Goal: Communication & Community: Answer question/provide support

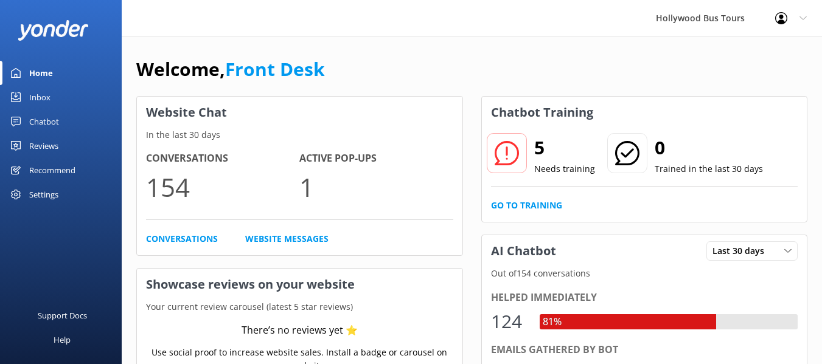
click at [40, 95] on div "Inbox" at bounding box center [39, 97] width 21 height 24
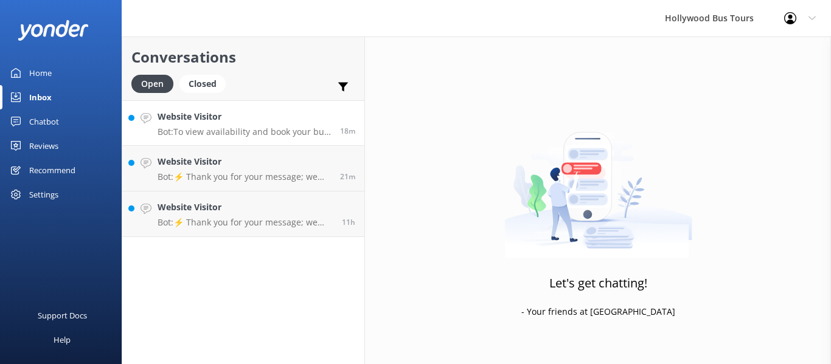
click at [248, 125] on div "Website Visitor Bot: To view availability and book your bus tour online, click …" at bounding box center [244, 123] width 173 height 26
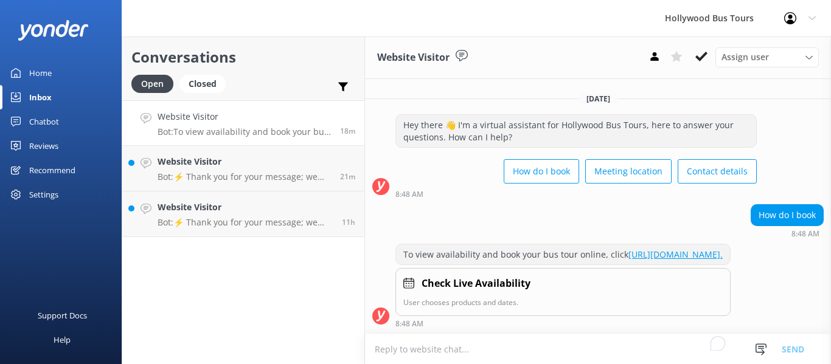
scroll to position [9, 0]
click at [701, 55] on icon at bounding box center [701, 56] width 12 height 12
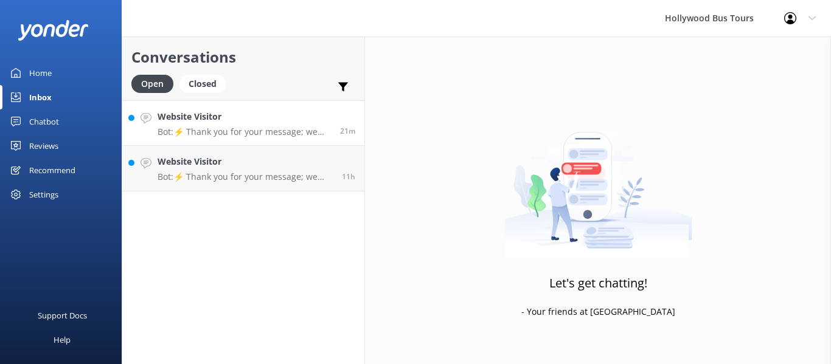
click at [227, 134] on p "Bot: ⚡ Thank you for your message; we are connecting you to a team member who w…" at bounding box center [244, 131] width 173 height 11
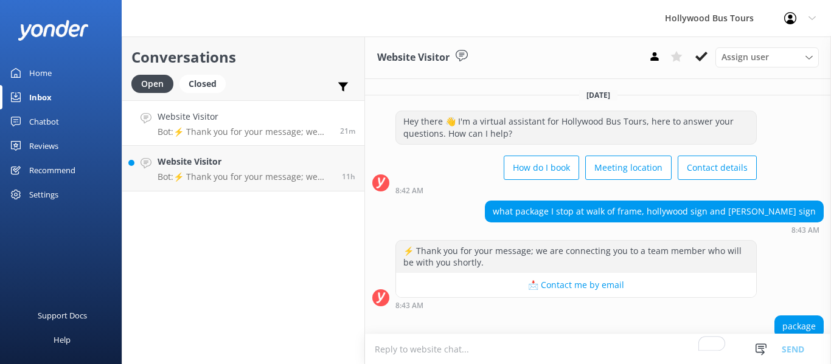
scroll to position [97, 0]
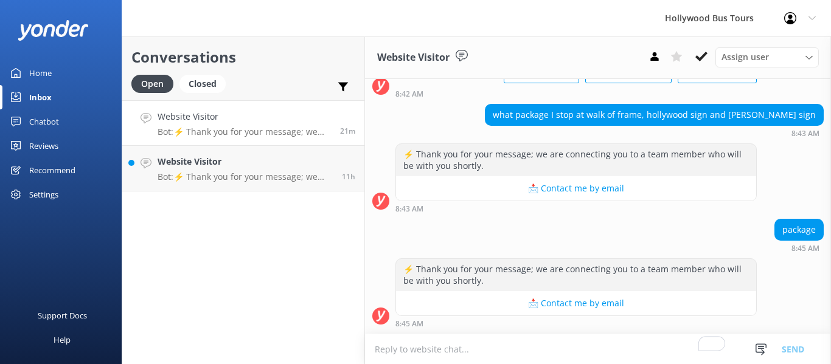
click at [438, 351] on textarea "To enrich screen reader interactions, please activate Accessibility in Grammarl…" at bounding box center [598, 349] width 466 height 30
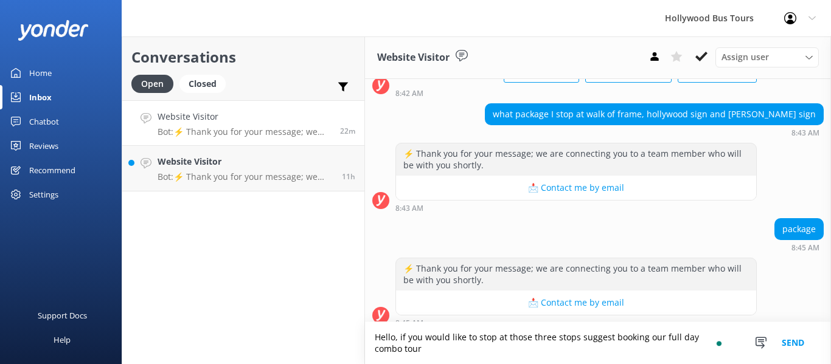
scroll to position [109, 0]
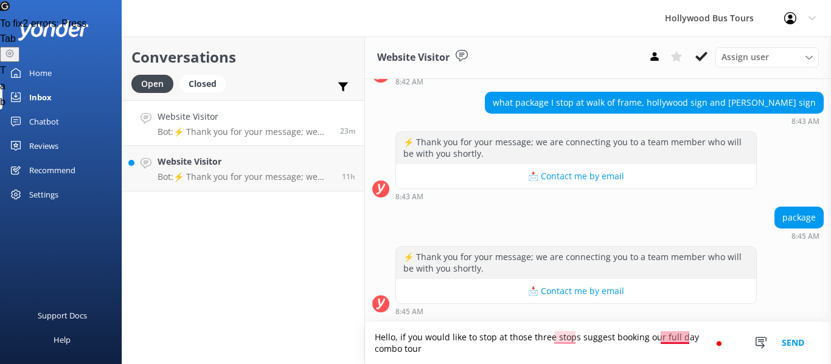
click at [674, 333] on textarea "Hello, if you would like to stop at those three stops suggest booking our full …" at bounding box center [598, 343] width 466 height 42
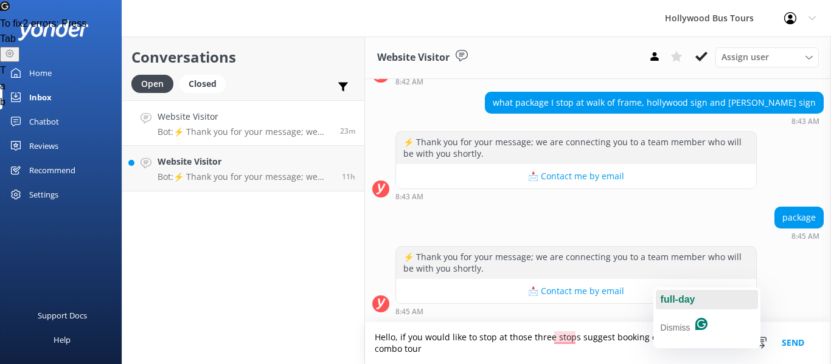
click at [674, 299] on span "full-day" at bounding box center [677, 299] width 35 height 10
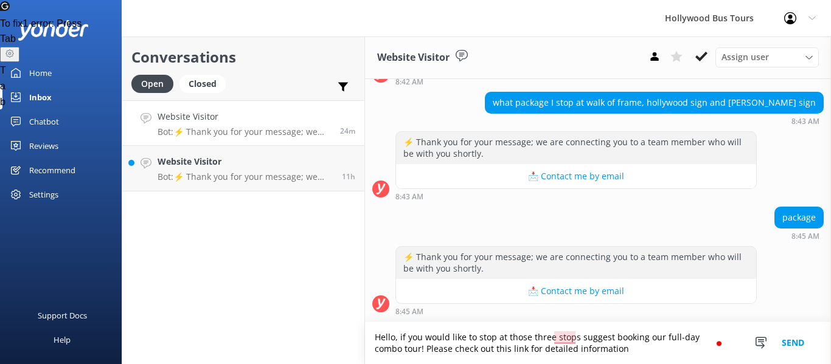
paste textarea "[URL][DOMAIN_NAME]"
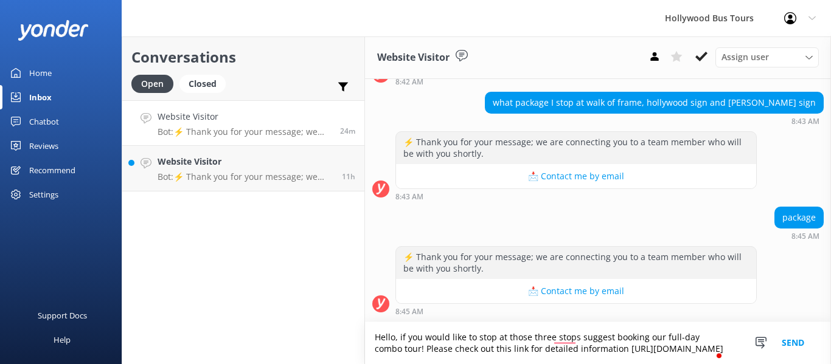
scroll to position [121, 0]
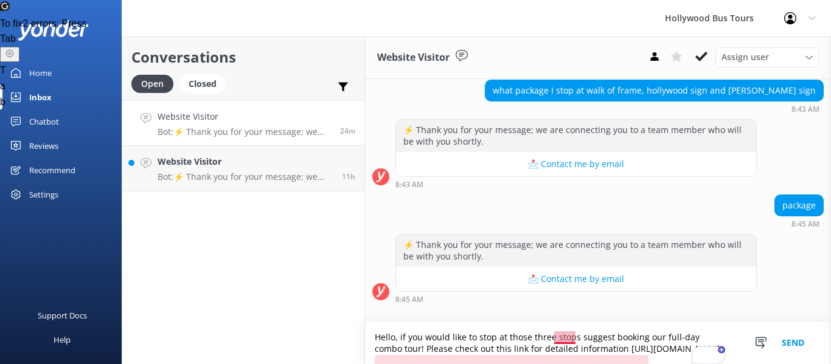
click at [566, 322] on textarea "Hello, if you would like to stop at those three stops suggest booking our full-…" at bounding box center [598, 343] width 466 height 42
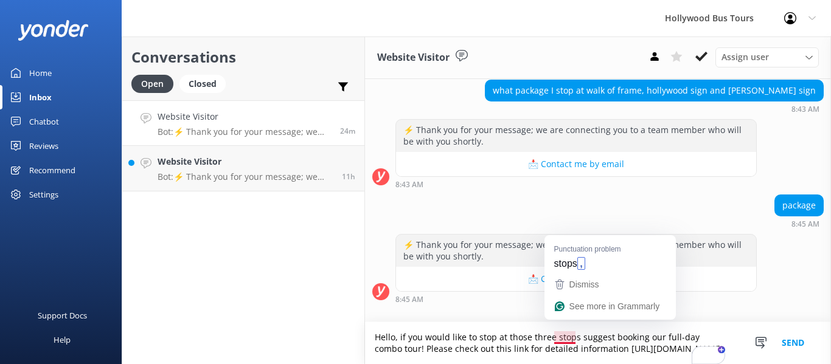
click at [566, 322] on textarea "Hello, if you would like to stop at those three stops suggest booking our full-…" at bounding box center [598, 343] width 466 height 42
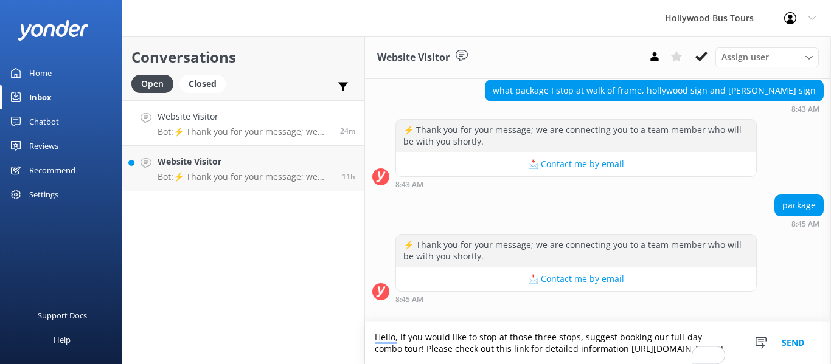
click at [601, 339] on textarea "Hello, if you would like to stop at those three stops, suggest booking our full…" at bounding box center [598, 343] width 466 height 42
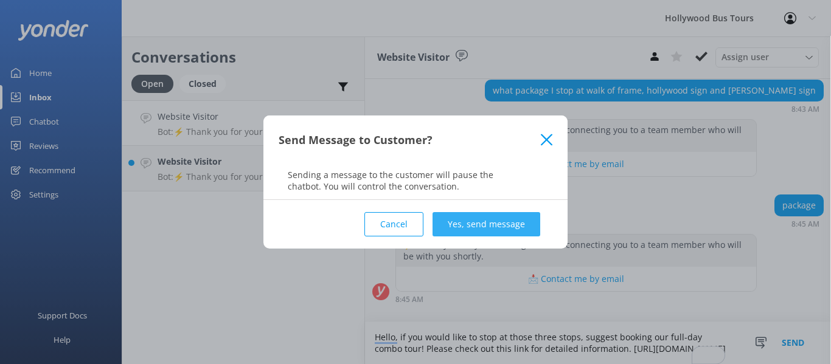
type textarea "Hello, if you would like to stop at those three stops, suggest booking our full…"
click at [514, 230] on button "Yes, send message" at bounding box center [486, 224] width 108 height 24
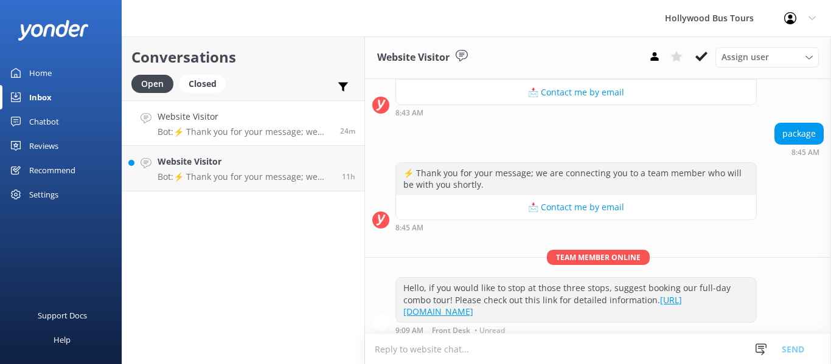
scroll to position [199, 0]
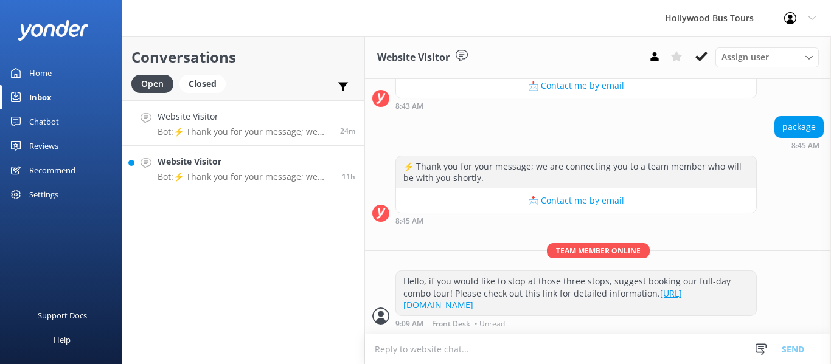
click at [221, 162] on h4 "Website Visitor" at bounding box center [245, 161] width 175 height 13
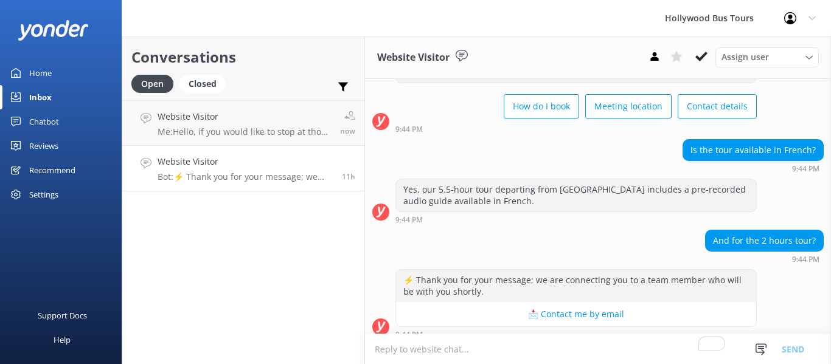
scroll to position [72, 0]
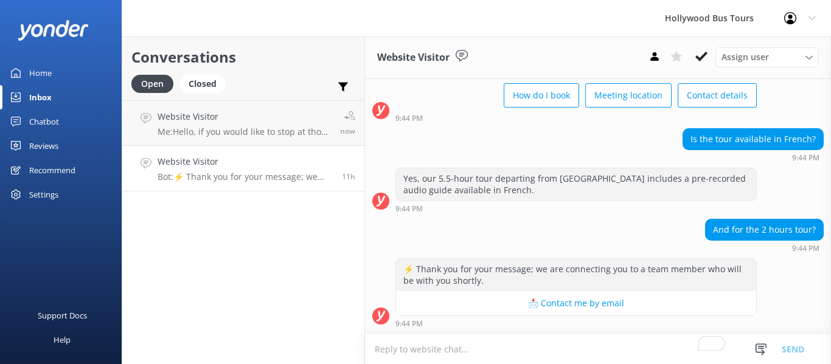
click at [491, 208] on div "9:44 PM" at bounding box center [575, 208] width 361 height 9
click at [431, 347] on textarea "To enrich screen reader interactions, please activate Accessibility in Grammarl…" at bounding box center [598, 349] width 466 height 30
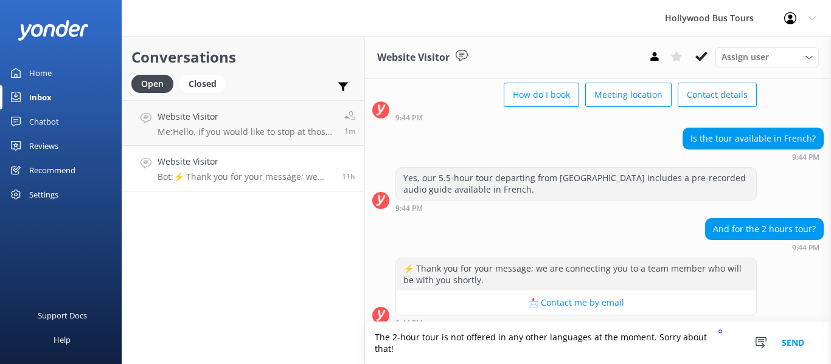
type textarea "The 2-hour tour is not offered in any other languages at the moment. Sorry abou…"
click at [797, 348] on button "Send" at bounding box center [793, 343] width 46 height 42
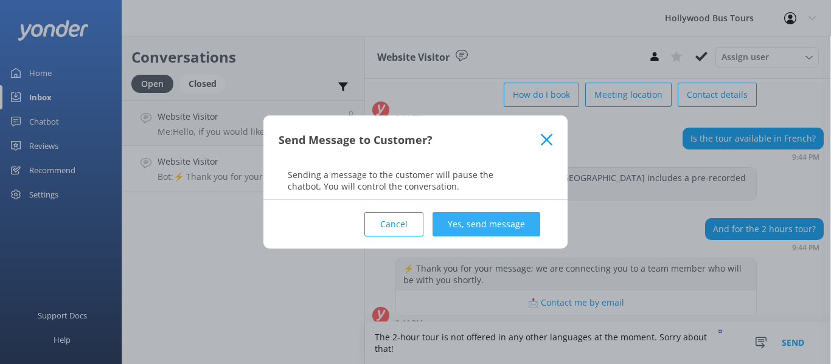
click at [482, 229] on button "Yes, send message" at bounding box center [486, 224] width 108 height 24
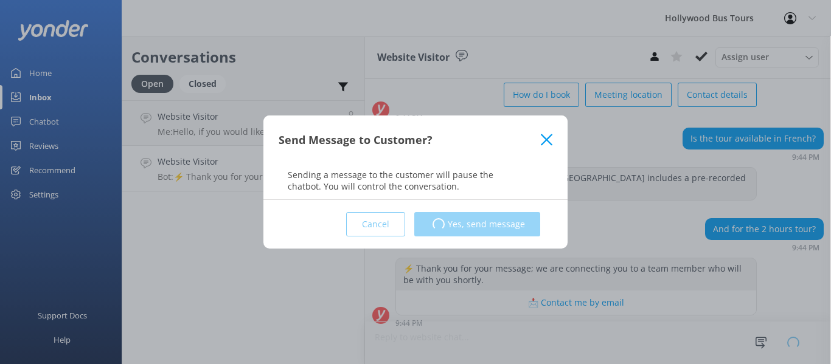
scroll to position [72, 0]
